Goal: Find specific page/section: Find specific page/section

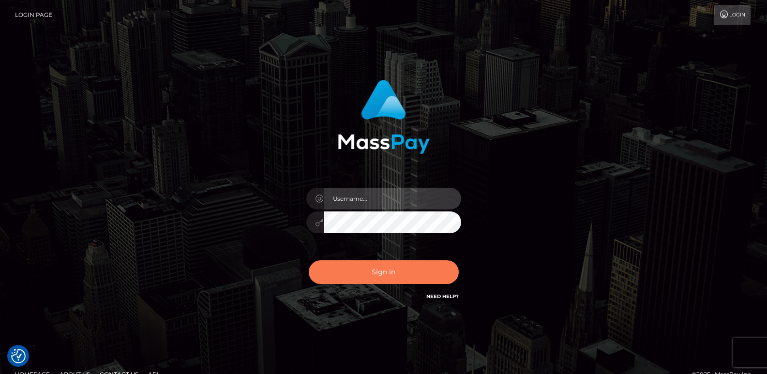
type input "[DOMAIN_NAME]"
click at [347, 278] on button "Sign in" at bounding box center [384, 272] width 150 height 24
type input "ts2.es"
click at [347, 277] on button "Sign in" at bounding box center [384, 272] width 150 height 24
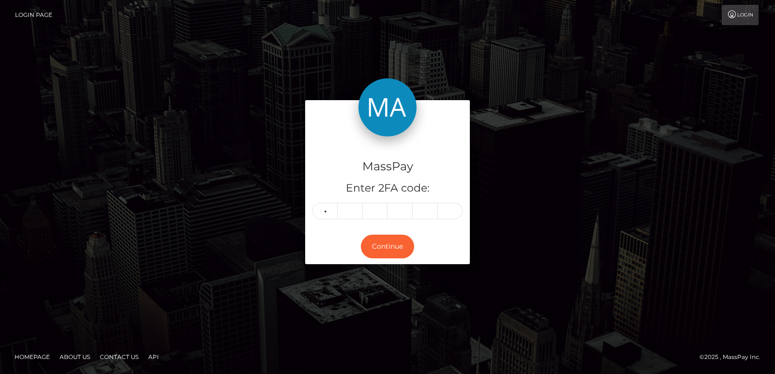
type input "7"
type input "3"
type input "6"
type input "1"
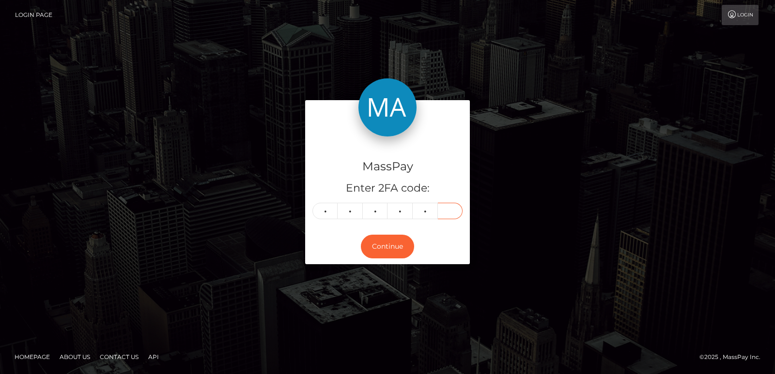
type input "2"
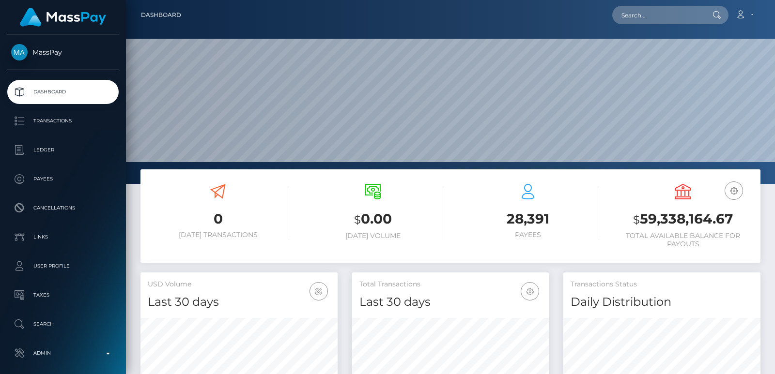
scroll to position [172, 197]
click at [629, 18] on input "text" at bounding box center [657, 15] width 91 height 18
paste input "chellbrandon97@gmail.com"
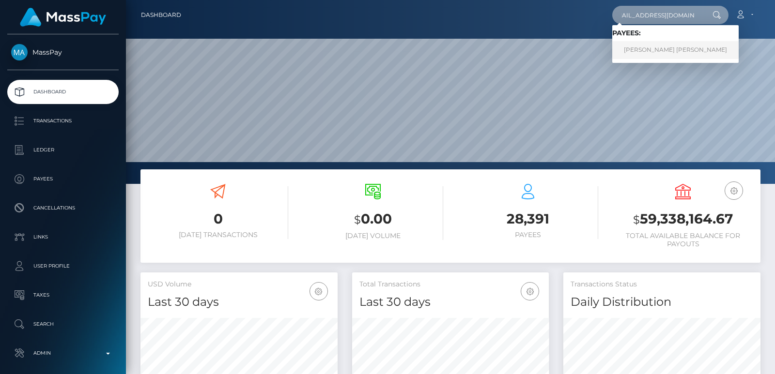
type input "chellbrandon97@gmail.com"
click at [652, 54] on link "BRANDON LEE ANTHONY CHELL" at bounding box center [675, 50] width 126 height 18
